Goal: Find contact information: Find contact information

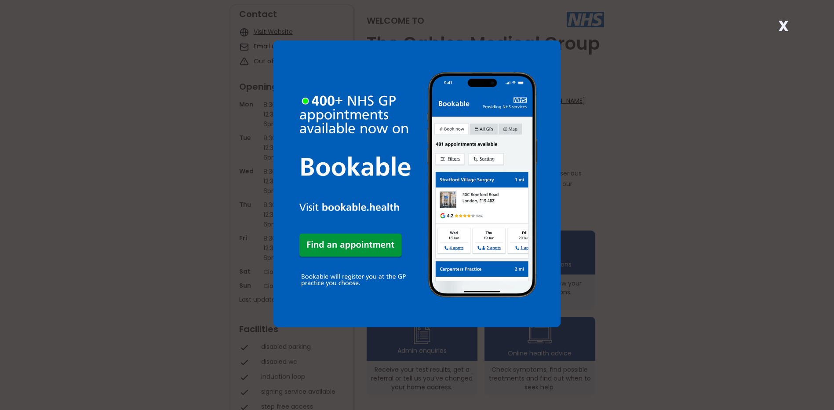
scroll to position [132, 0]
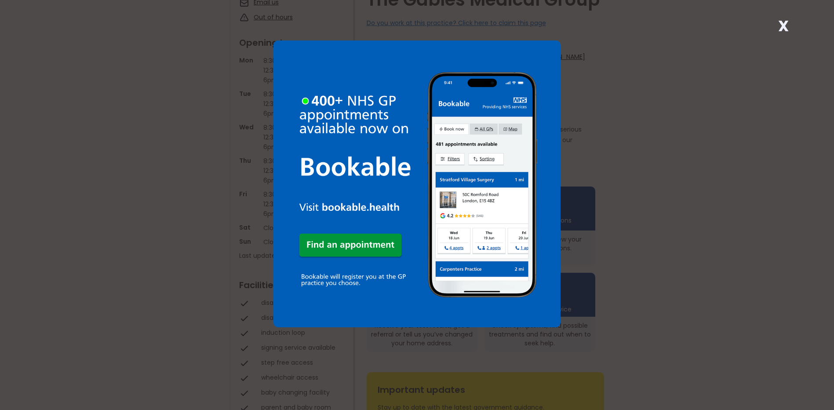
click at [785, 23] on strong "X" at bounding box center [783, 25] width 11 height 21
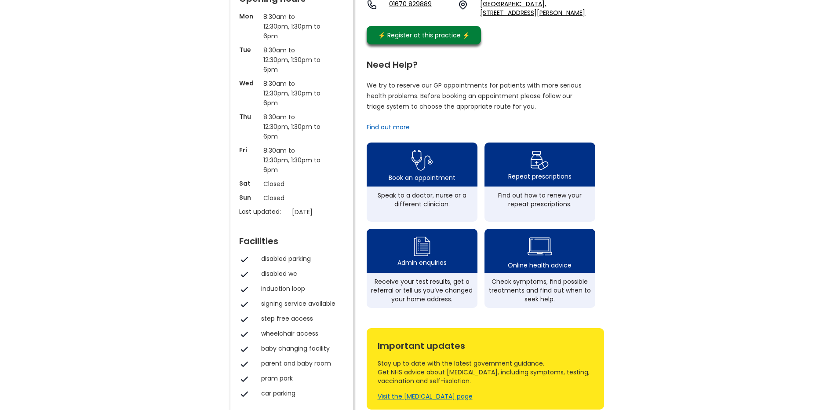
scroll to position [44, 0]
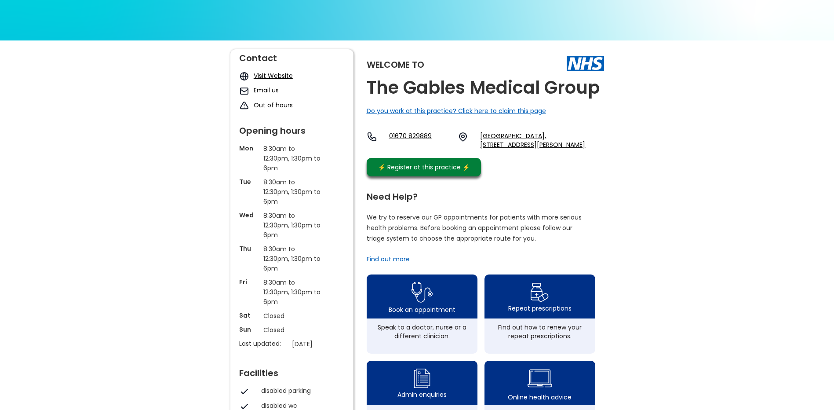
click at [259, 95] on link "Email us" at bounding box center [266, 90] width 25 height 9
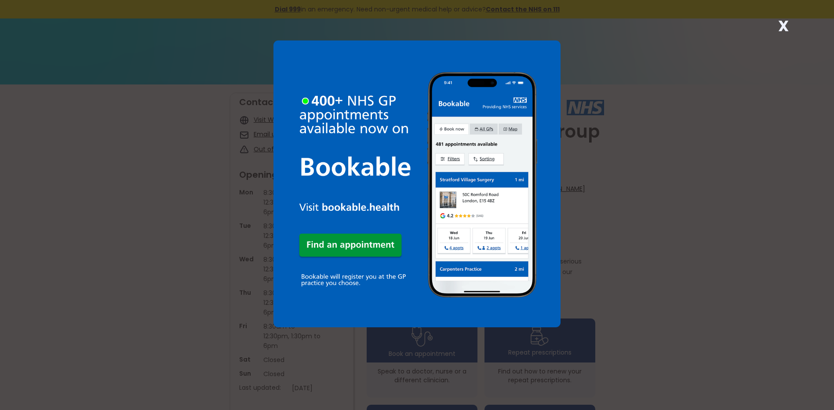
click at [782, 22] on strong "X" at bounding box center [783, 25] width 11 height 21
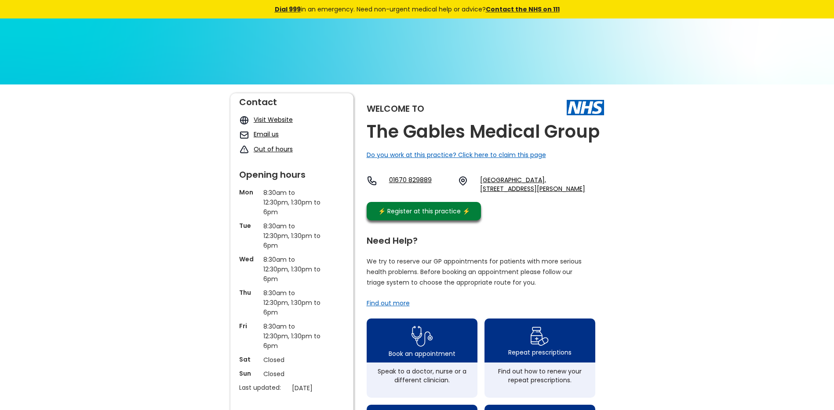
click at [261, 135] on link "Email us" at bounding box center [266, 134] width 25 height 9
click at [281, 151] on link "Out of hours" at bounding box center [273, 149] width 39 height 9
